Goal: Complete application form: Complete application form

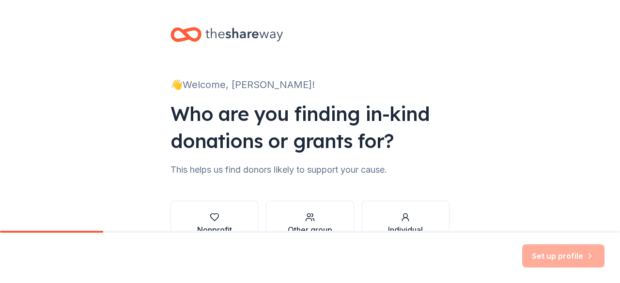
click at [531, 245] on div "Set up profile" at bounding box center [563, 256] width 82 height 23
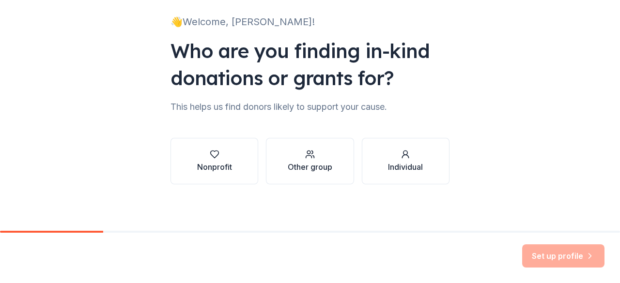
scroll to position [143, 0]
click at [317, 161] on div "Other group" at bounding box center [310, 167] width 45 height 12
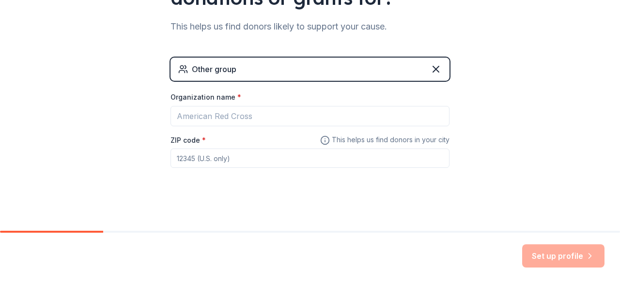
click at [382, 81] on div "Other group" at bounding box center [310, 69] width 279 height 23
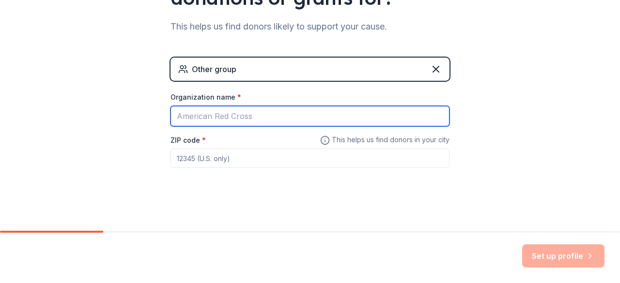
click at [309, 126] on input "Organization name *" at bounding box center [310, 116] width 279 height 20
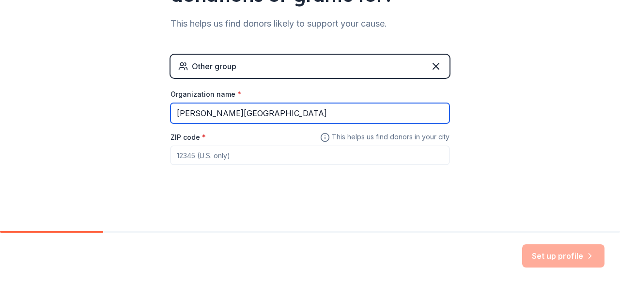
scroll to position [240, 0]
type input "[PERSON_NAME][GEOGRAPHIC_DATA]"
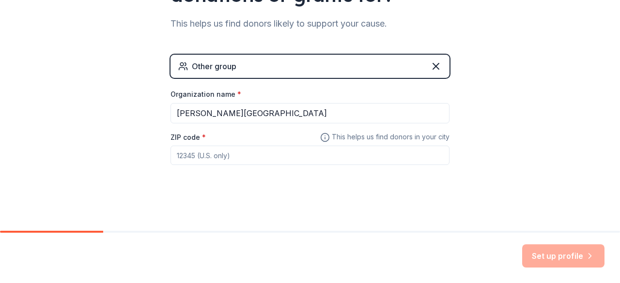
click at [274, 146] on input "ZIP code *" at bounding box center [310, 155] width 279 height 19
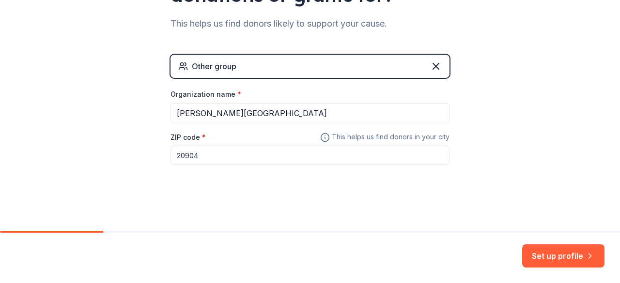
scroll to position [247, 0]
type input "20904"
click at [558, 246] on button "Set up profile" at bounding box center [563, 256] width 82 height 23
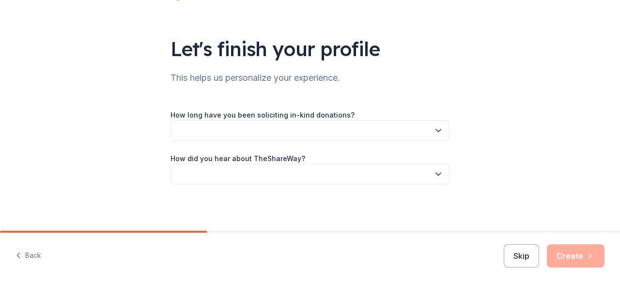
scroll to position [97, 0]
click at [443, 126] on icon "button" at bounding box center [439, 131] width 10 height 10
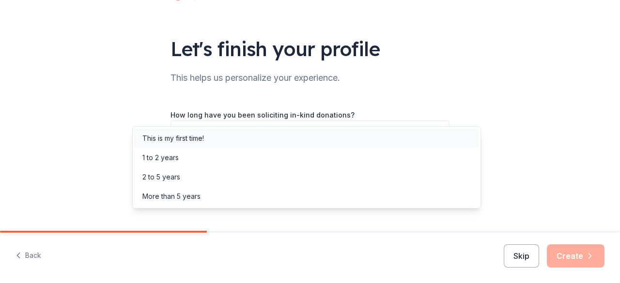
click at [256, 144] on div "This is my first time!" at bounding box center [307, 138] width 344 height 19
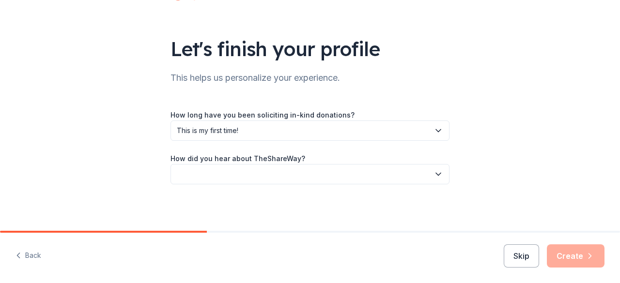
scroll to position [113, 0]
click at [450, 164] on button "button" at bounding box center [310, 174] width 279 height 20
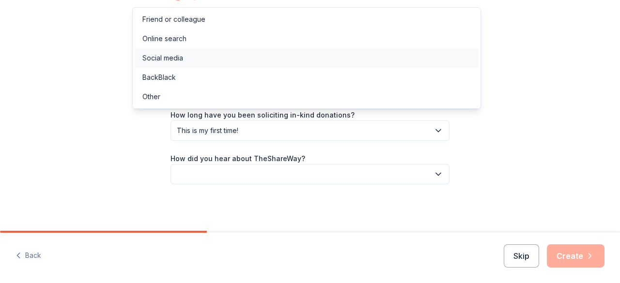
click at [260, 68] on div "Social media" at bounding box center [307, 57] width 344 height 19
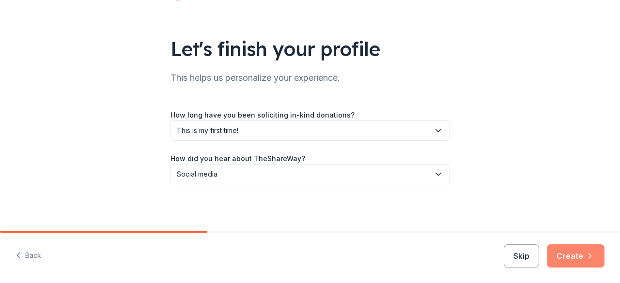
click at [557, 254] on button "Create" at bounding box center [576, 256] width 58 height 23
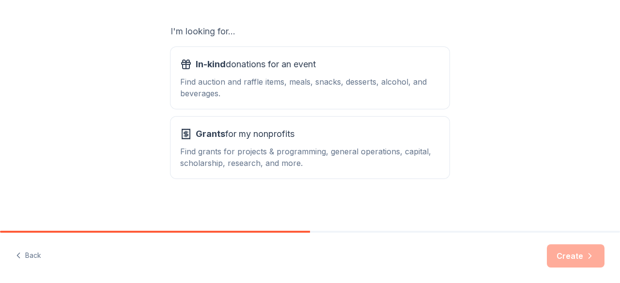
scroll to position [194, 0]
click at [387, 99] on div "Find auction and raffle items, meals, snacks, desserts, alcohol, and beverages." at bounding box center [310, 87] width 260 height 23
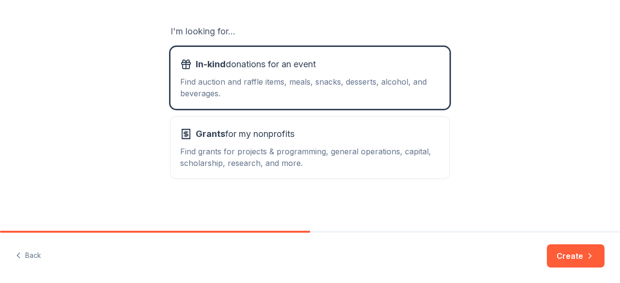
scroll to position [265, 0]
click at [568, 248] on button "Create" at bounding box center [576, 256] width 58 height 23
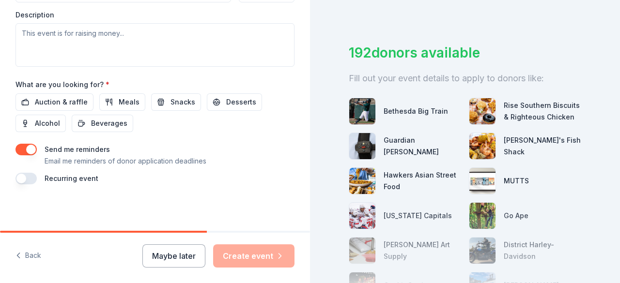
scroll to position [572, 0]
click at [195, 103] on span "Snacks" at bounding box center [183, 102] width 25 height 12
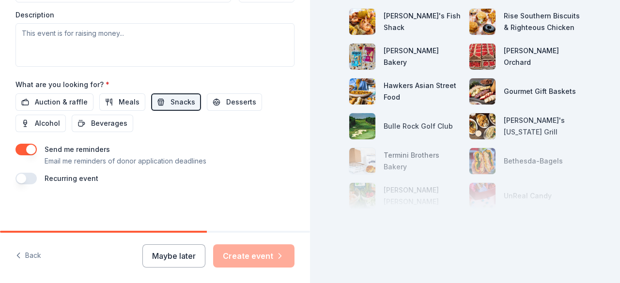
scroll to position [262, 0]
click at [514, 203] on div at bounding box center [465, 161] width 233 height 97
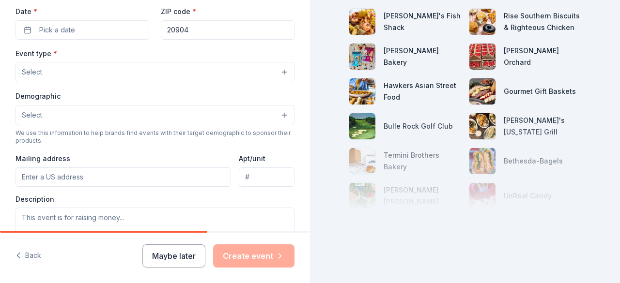
scroll to position [233, 0]
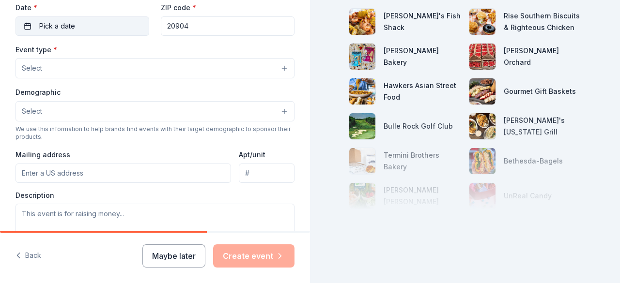
click at [116, 36] on button "Pick a date" at bounding box center [83, 25] width 134 height 19
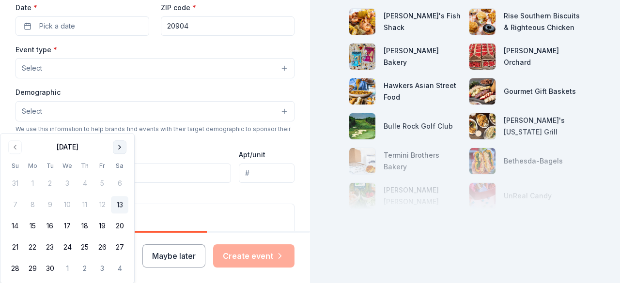
click at [126, 154] on button "Go to next month" at bounding box center [120, 148] width 14 height 14
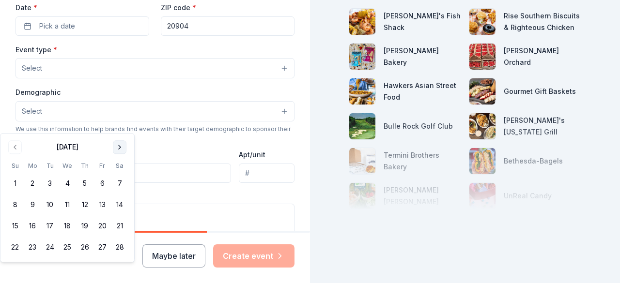
click at [126, 154] on button "Go to next month" at bounding box center [120, 148] width 14 height 14
click at [94, 214] on button "7" at bounding box center [84, 205] width 17 height 17
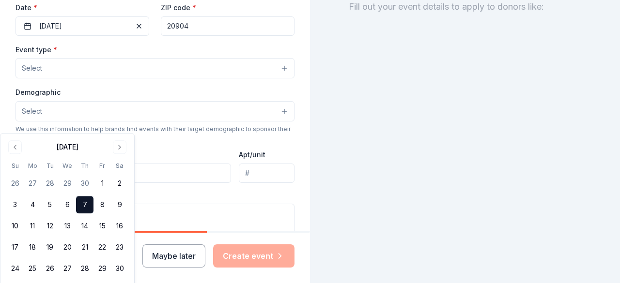
scroll to position [306, 0]
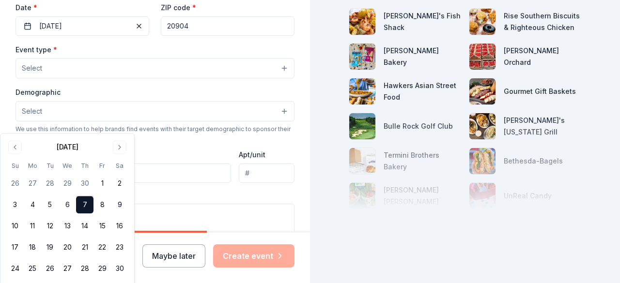
click at [311, 202] on div "47 donors available Fill out your event details to apply to donors like: Ford's…" at bounding box center [465, 141] width 310 height 283
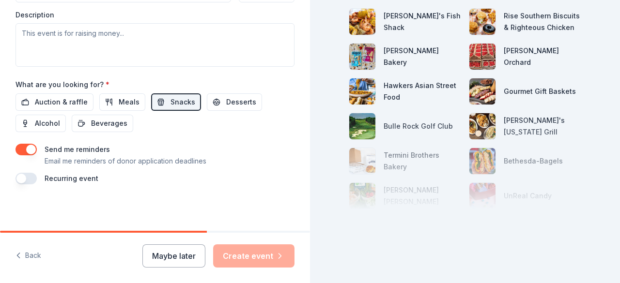
scroll to position [573, 0]
click at [127, 129] on span "Beverages" at bounding box center [109, 124] width 36 height 12
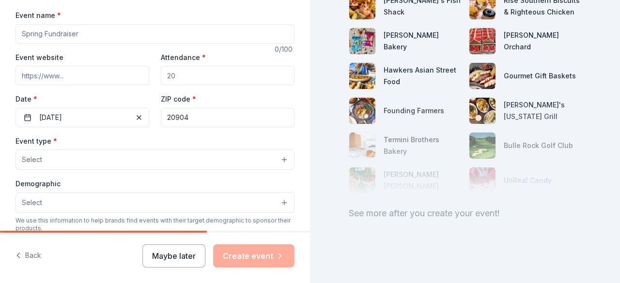
scroll to position [143, 0]
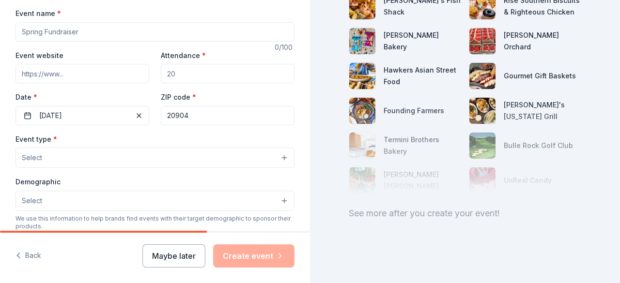
click at [164, 42] on input "Event name *" at bounding box center [155, 31] width 279 height 19
type input "[PERSON_NAME] Road ES Spring Showcase"
click at [208, 83] on input "Attendance *" at bounding box center [228, 73] width 134 height 19
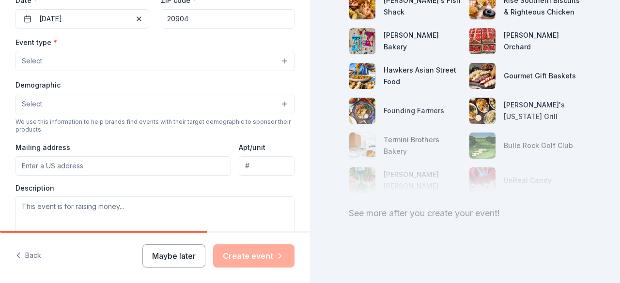
scroll to position [289, 0]
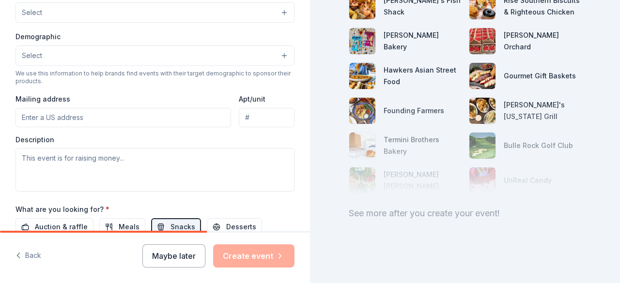
type input "50"
click at [161, 23] on button "Select" at bounding box center [155, 12] width 279 height 20
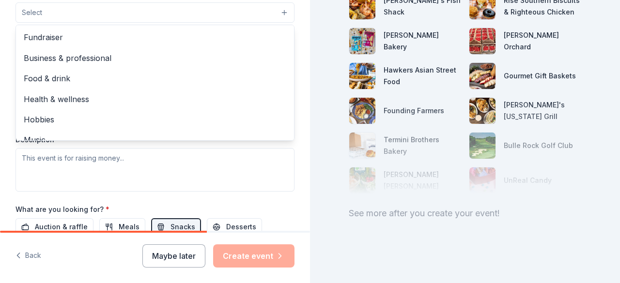
scroll to position [326, 0]
drag, startPoint x: 618, startPoint y: 169, endPoint x: 620, endPoint y: 188, distance: 19.4
click at [620, 188] on div "Tell us about your event. We'll find in-kind donations you can apply for. Event…" at bounding box center [310, 141] width 620 height 283
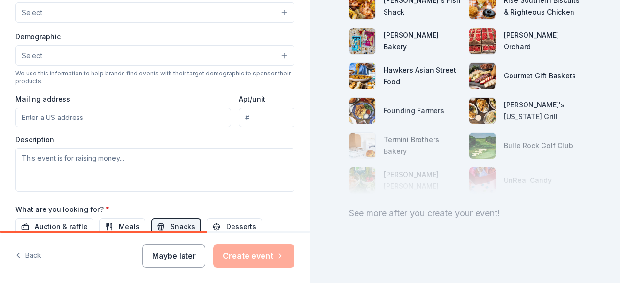
click at [270, 23] on button "Select" at bounding box center [155, 12] width 279 height 20
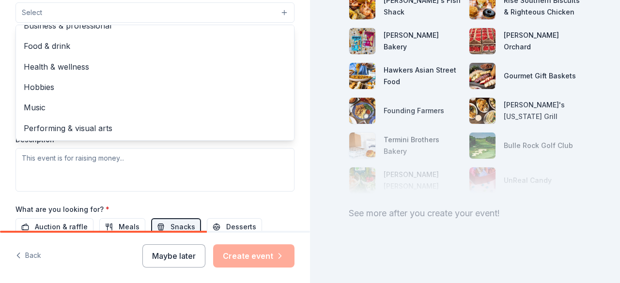
scroll to position [40, 0]
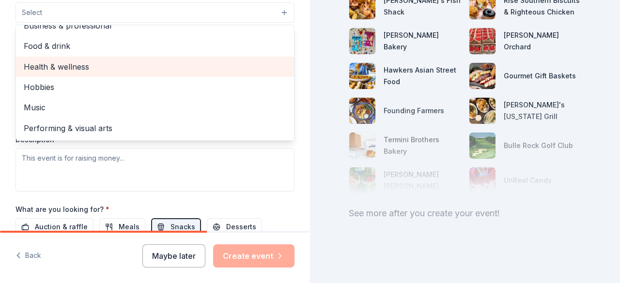
click at [161, 73] on span "Health & wellness" at bounding box center [155, 67] width 263 height 13
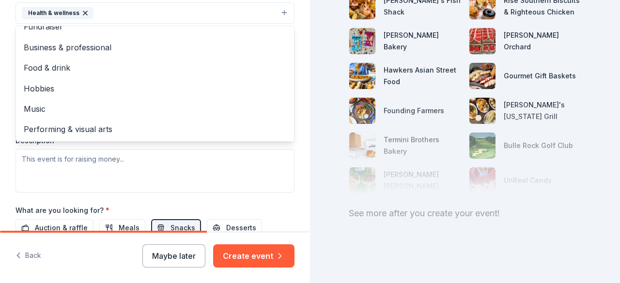
click at [296, 81] on div "Tell us about your event. We'll find in-kind donations you can apply for. Event…" at bounding box center [155, 34] width 310 height 646
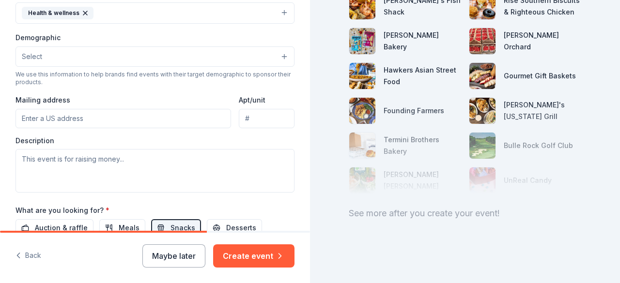
scroll to position [337, 0]
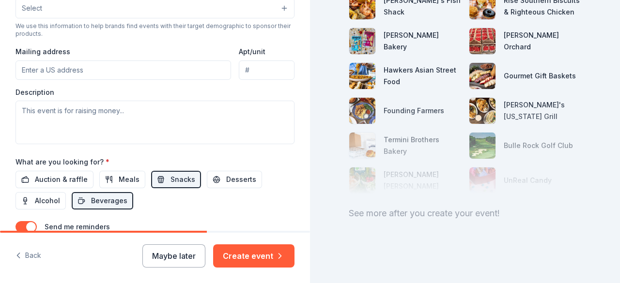
click at [207, 18] on button "Select" at bounding box center [155, 8] width 279 height 20
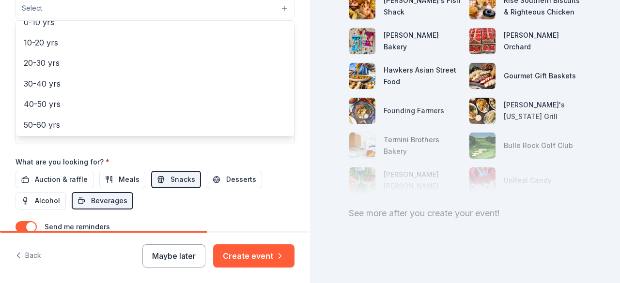
scroll to position [94, 0]
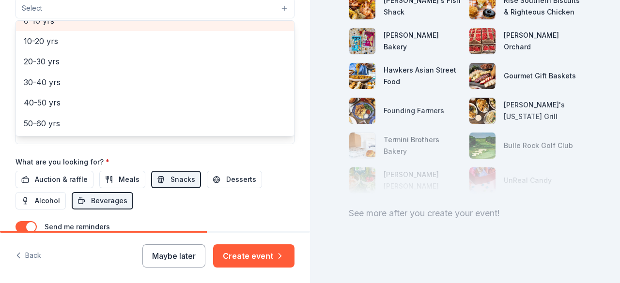
click at [138, 27] on span "0-10 yrs" at bounding box center [155, 21] width 263 height 13
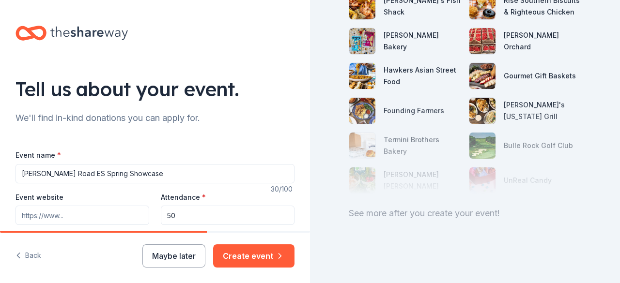
scroll to position [0, 0]
